Goal: Task Accomplishment & Management: Manage account settings

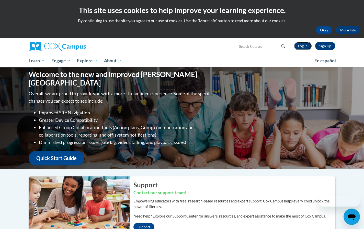
click at [305, 43] on link "Log In" at bounding box center [303, 46] width 18 height 8
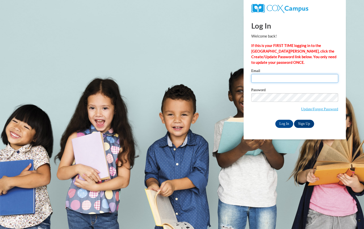
click at [285, 77] on input "Email" at bounding box center [294, 78] width 87 height 9
type input "[EMAIL_ADDRESS][DOMAIN_NAME]"
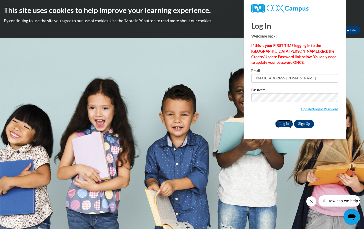
click at [284, 126] on input "Log In" at bounding box center [284, 124] width 18 height 8
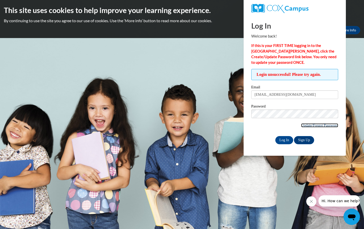
click at [328, 124] on link "Update/Forgot Password" at bounding box center [319, 125] width 37 height 4
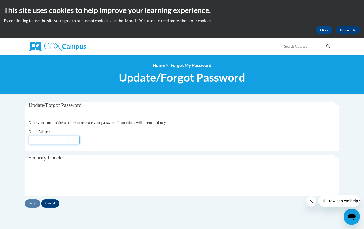
click at [65, 139] on input "Email Address" at bounding box center [54, 140] width 51 height 9
type input "[EMAIL_ADDRESS][DOMAIN_NAME]"
click at [36, 204] on input "Send" at bounding box center [32, 204] width 15 height 8
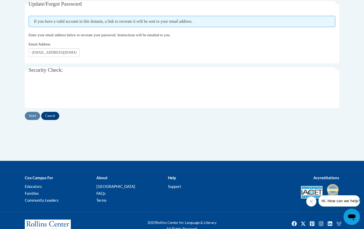
scroll to position [117, 0]
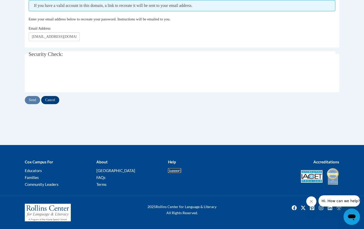
click at [173, 170] on link "Support" at bounding box center [174, 170] width 13 height 5
